Goal: Go to known website: Go to known website

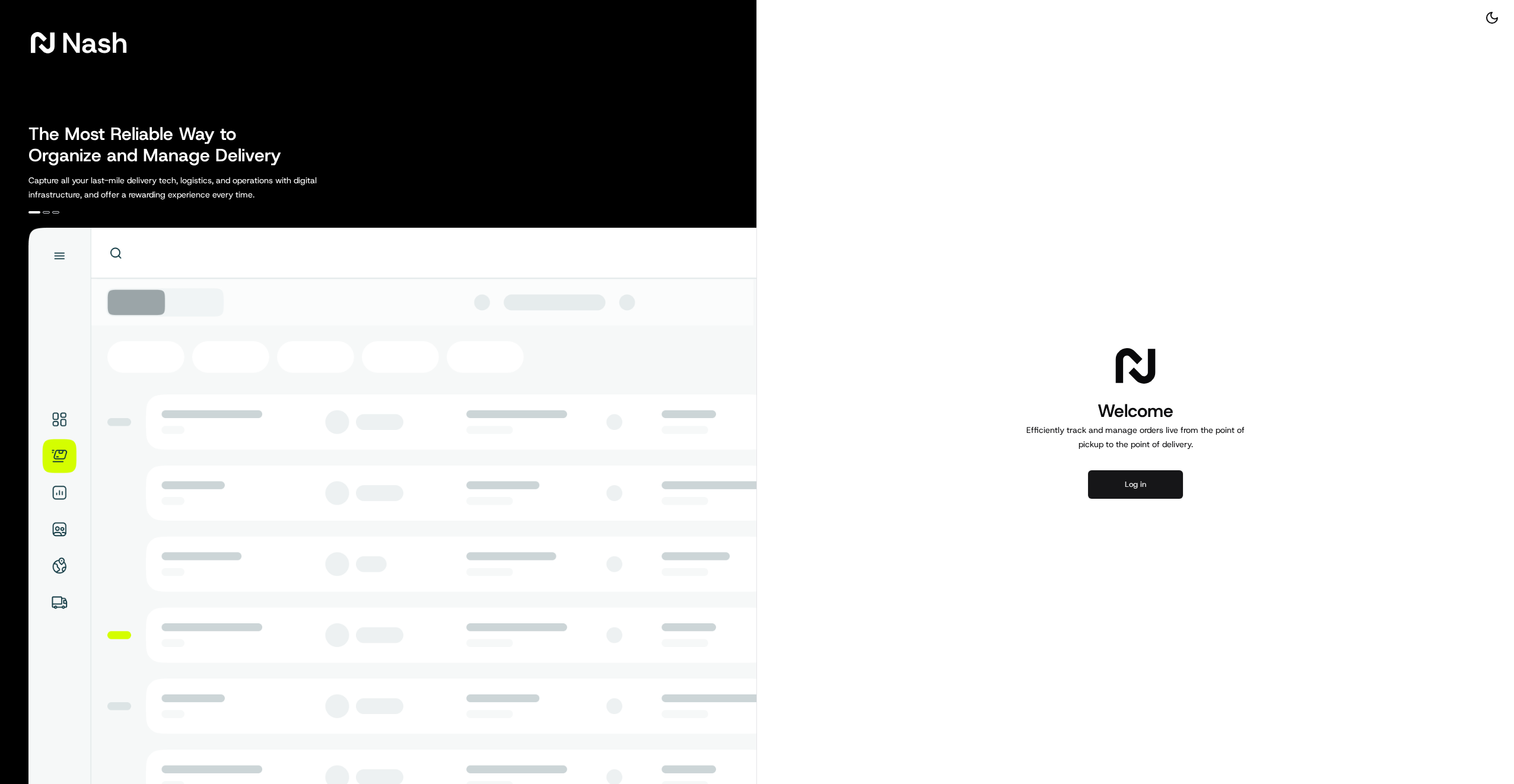
click at [1123, 484] on button "Log in" at bounding box center [1136, 484] width 95 height 28
click at [1140, 482] on button "Log in" at bounding box center [1136, 484] width 95 height 28
